Goal: Obtain resource: Obtain resource

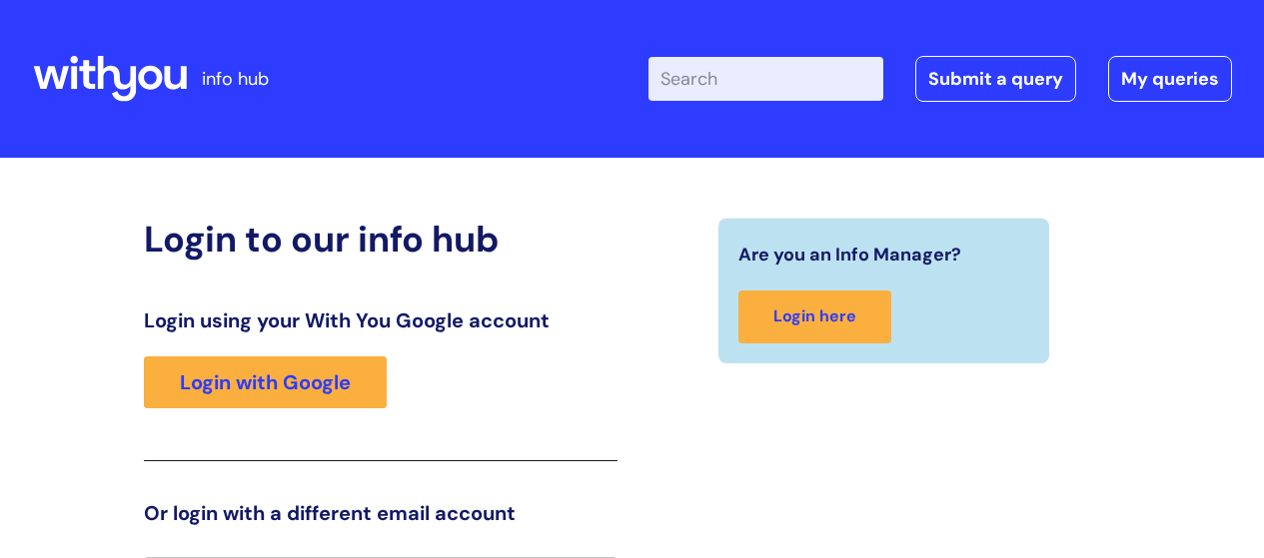
scroll to position [44, 0]
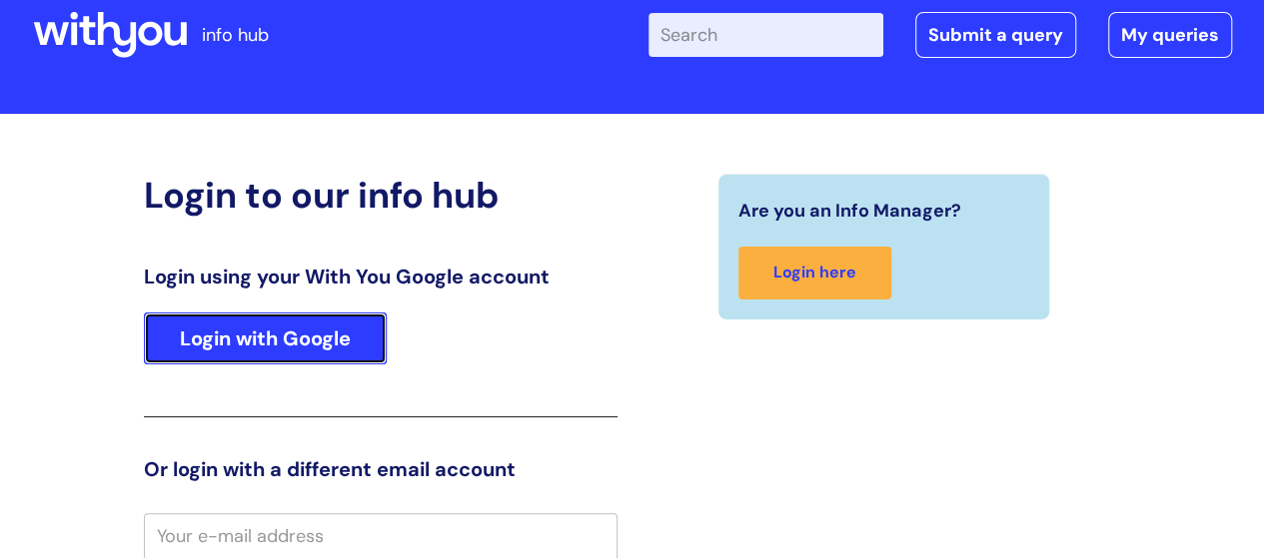
click at [292, 347] on link "Login with Google" at bounding box center [265, 339] width 243 height 52
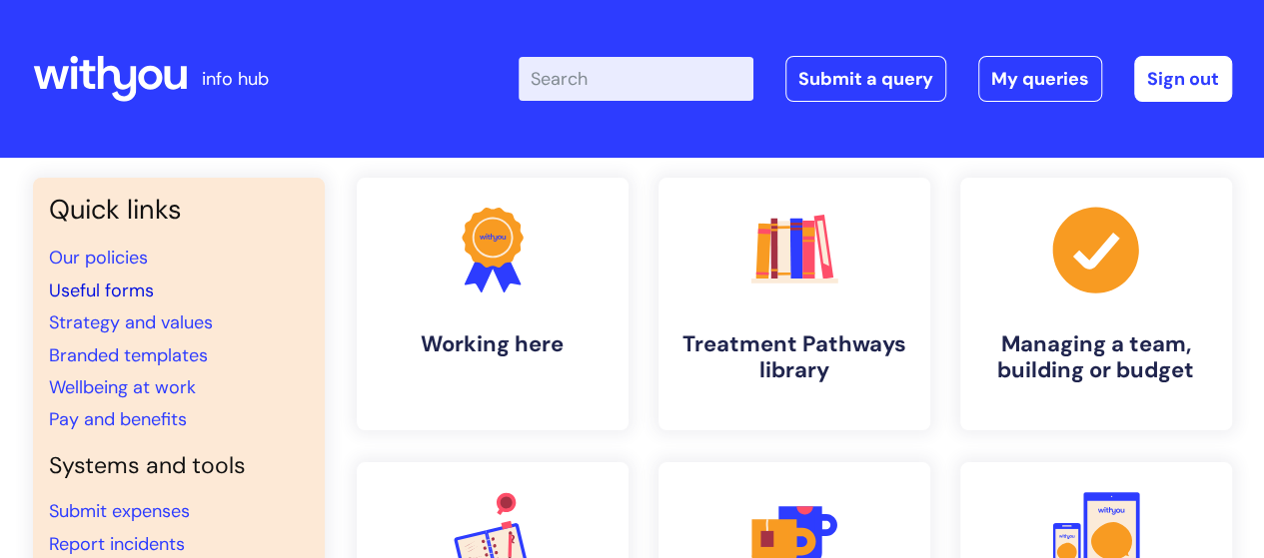
click at [102, 290] on link "Useful forms" at bounding box center [101, 291] width 105 height 24
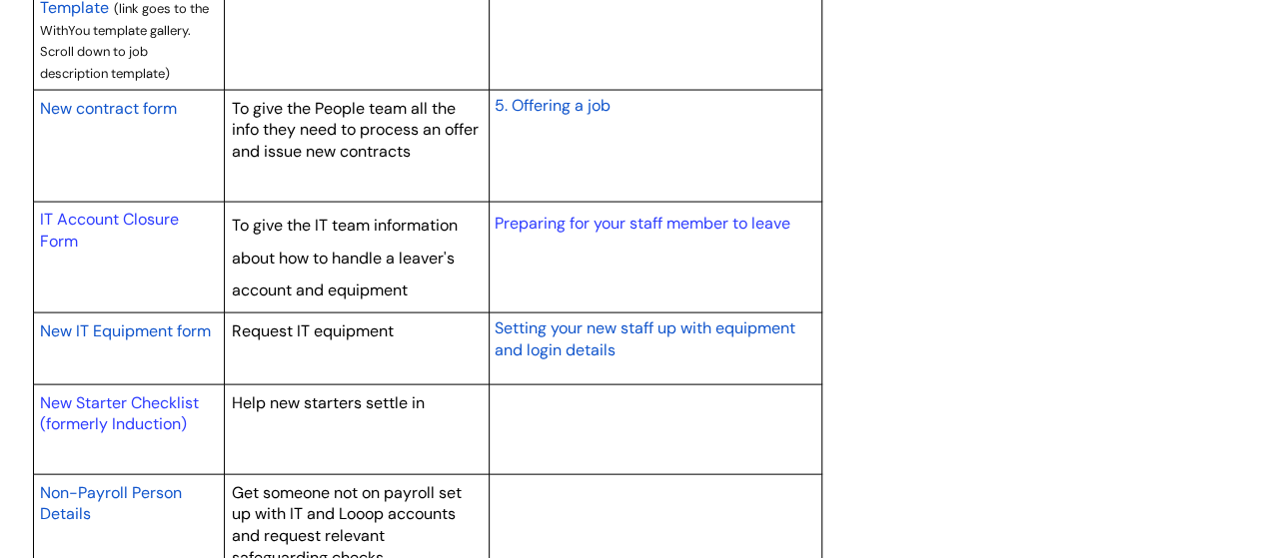
scroll to position [1998, 0]
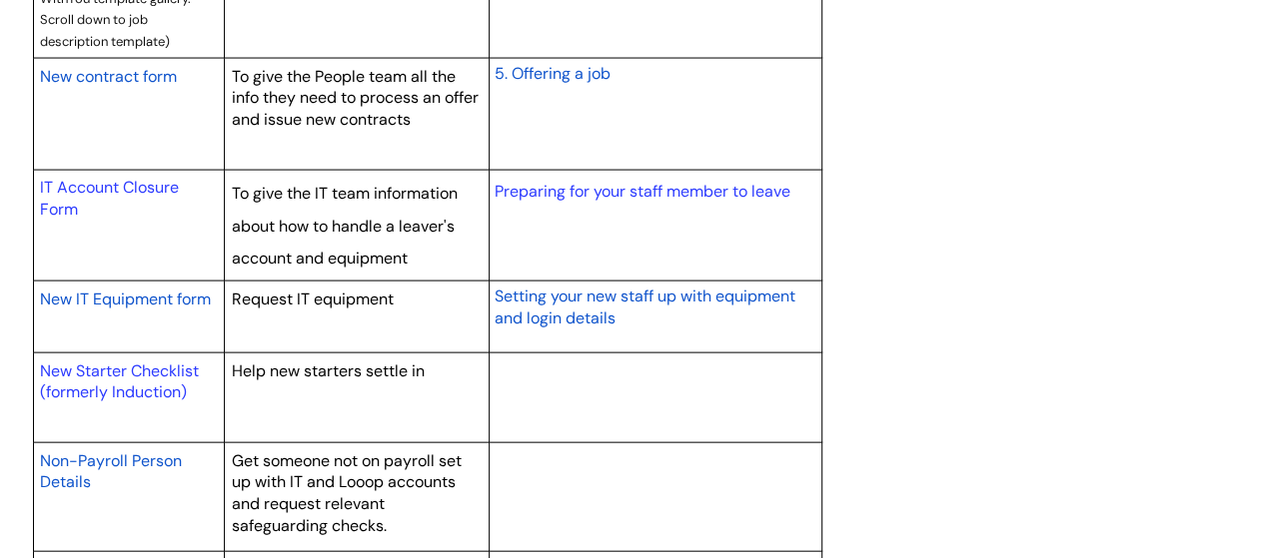
click at [106, 296] on span "New IT Equipment form" at bounding box center [125, 299] width 171 height 21
